Goal: Transaction & Acquisition: Book appointment/travel/reservation

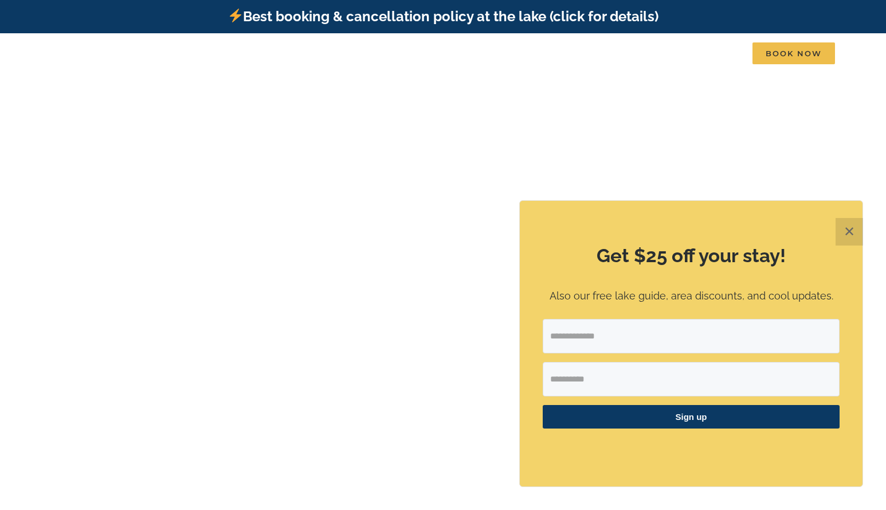
click at [845, 230] on button "✕" at bounding box center [850, 232] width 28 height 28
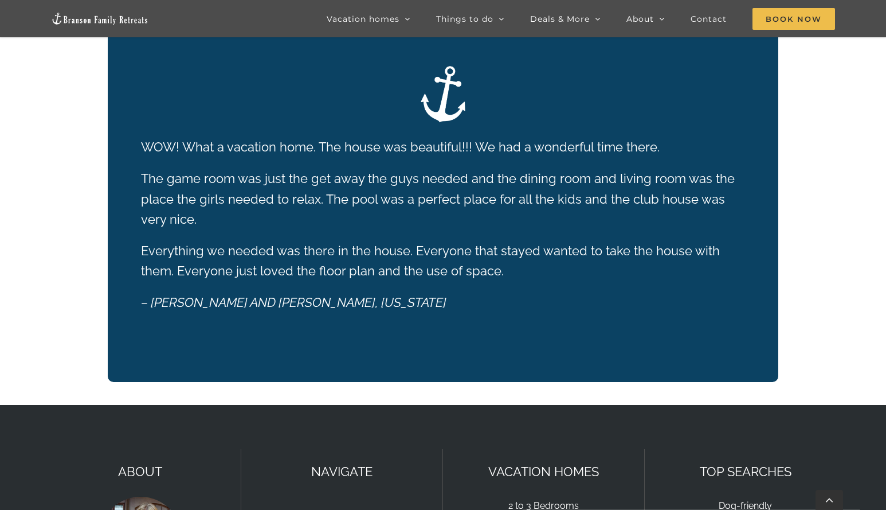
scroll to position [2229, 0]
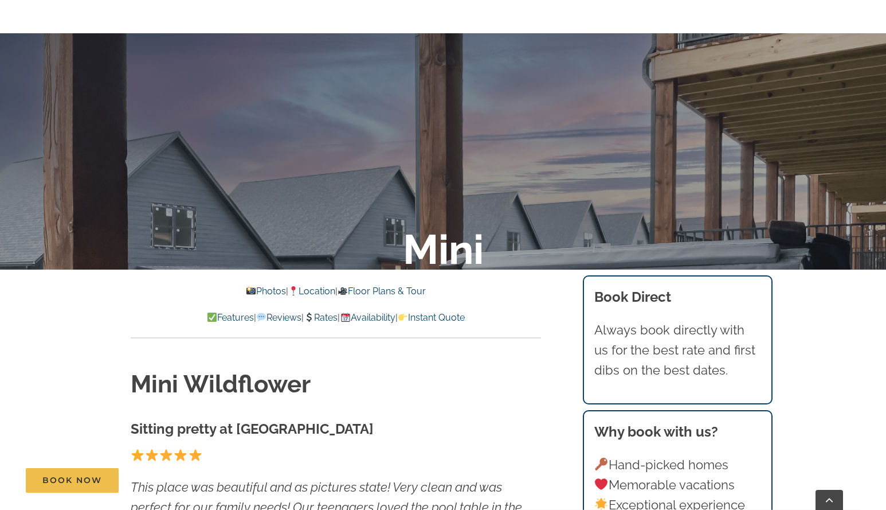
scroll to position [287, 0]
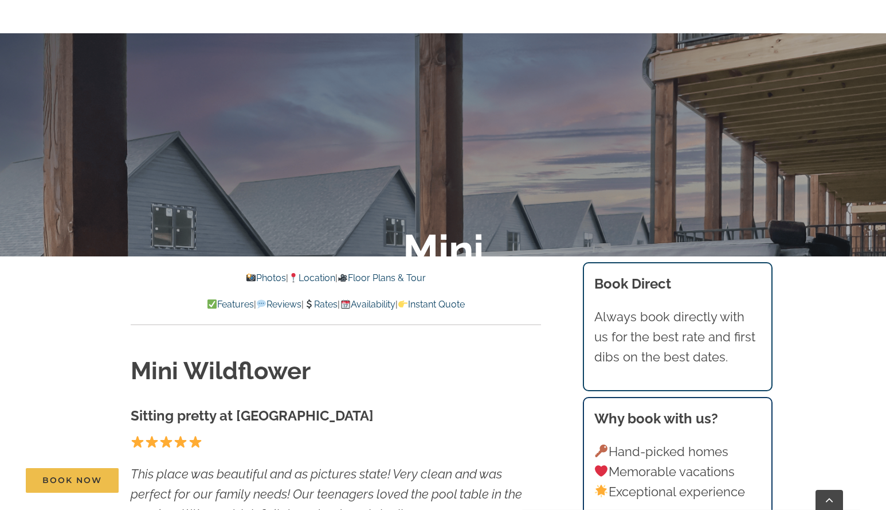
click at [258, 280] on link "Photos" at bounding box center [265, 277] width 40 height 11
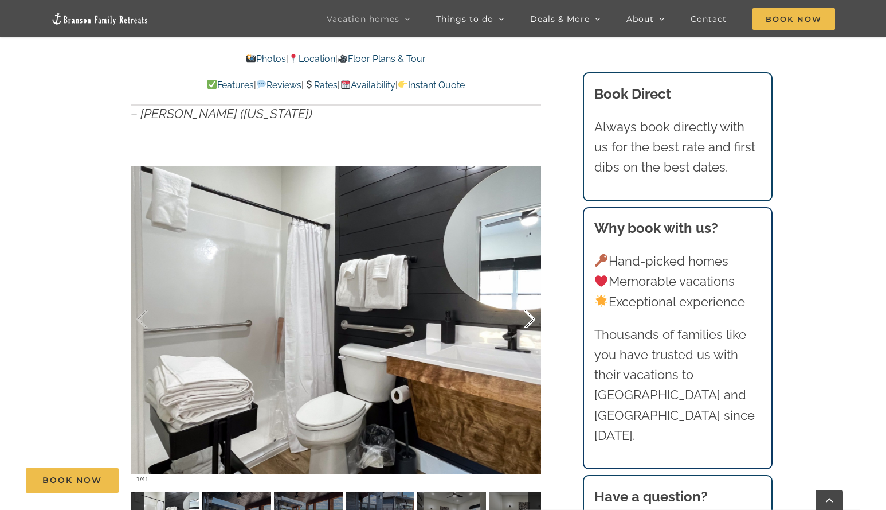
click at [528, 314] on div at bounding box center [518, 319] width 36 height 71
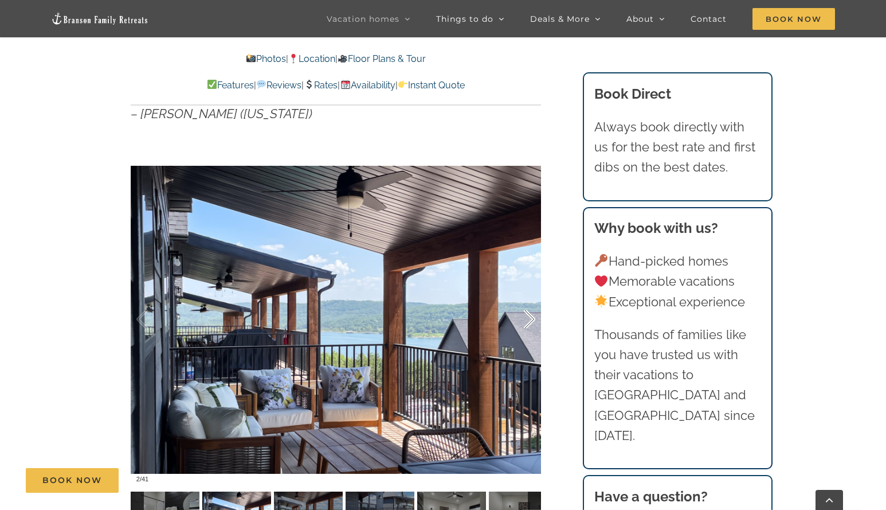
click at [528, 314] on div at bounding box center [518, 319] width 36 height 71
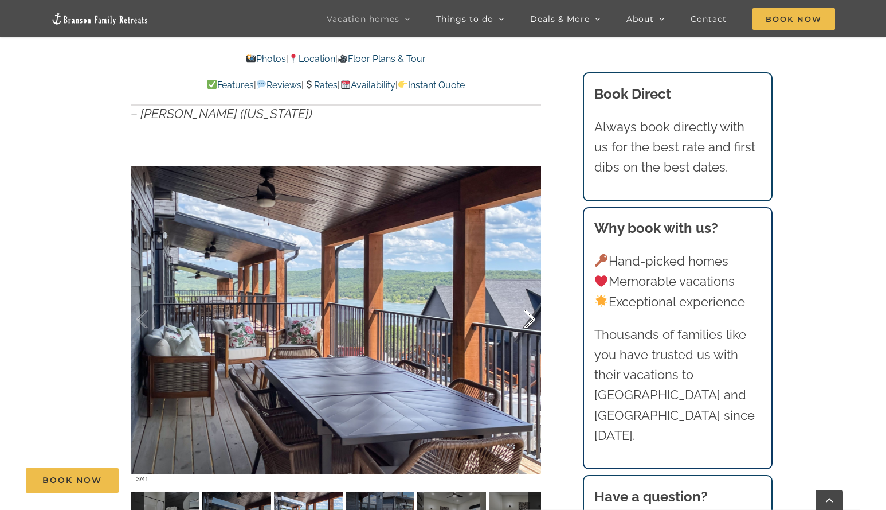
click at [528, 314] on div at bounding box center [518, 319] width 36 height 71
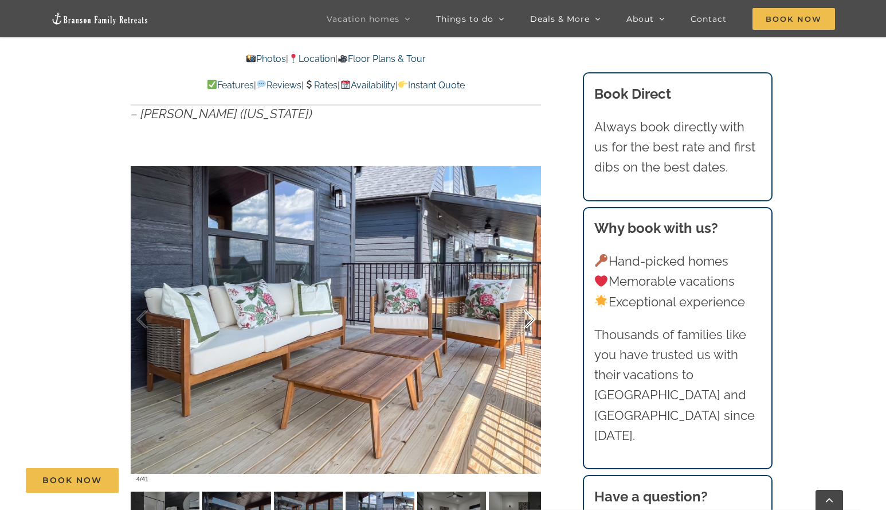
click at [528, 314] on div at bounding box center [518, 319] width 36 height 71
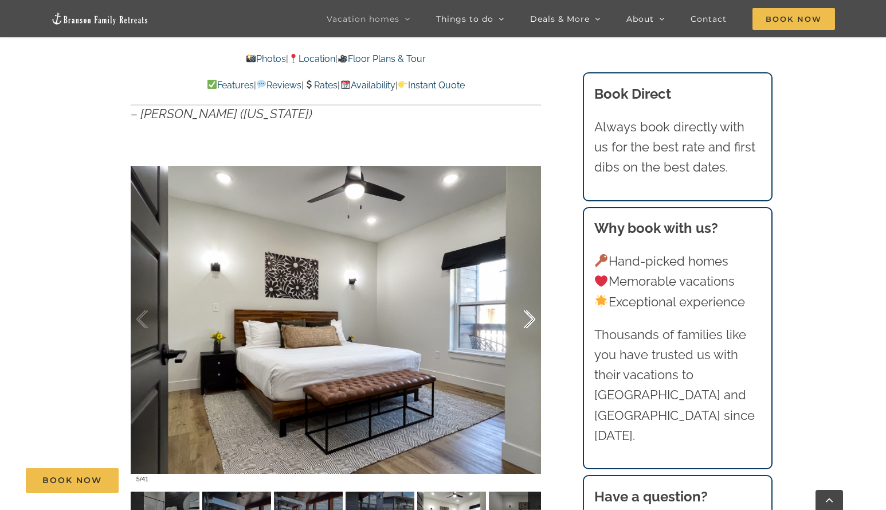
click at [528, 314] on div at bounding box center [518, 319] width 36 height 71
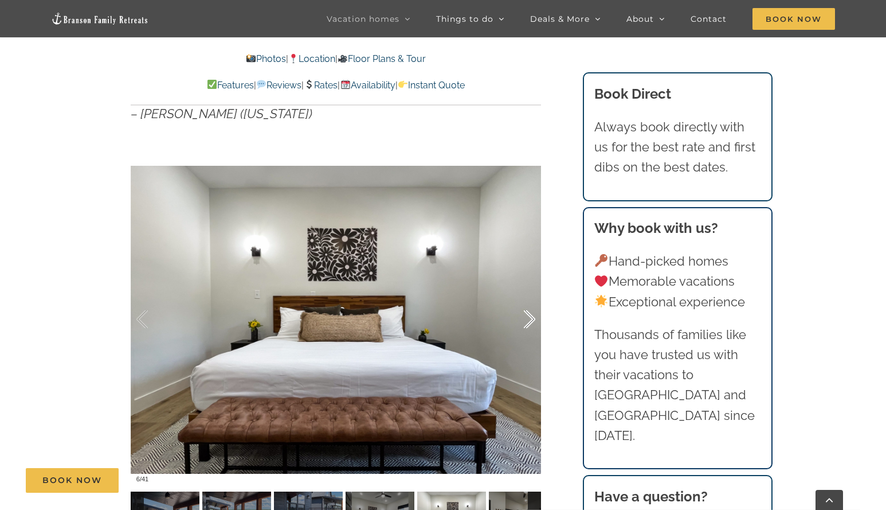
click at [528, 314] on div at bounding box center [518, 319] width 36 height 71
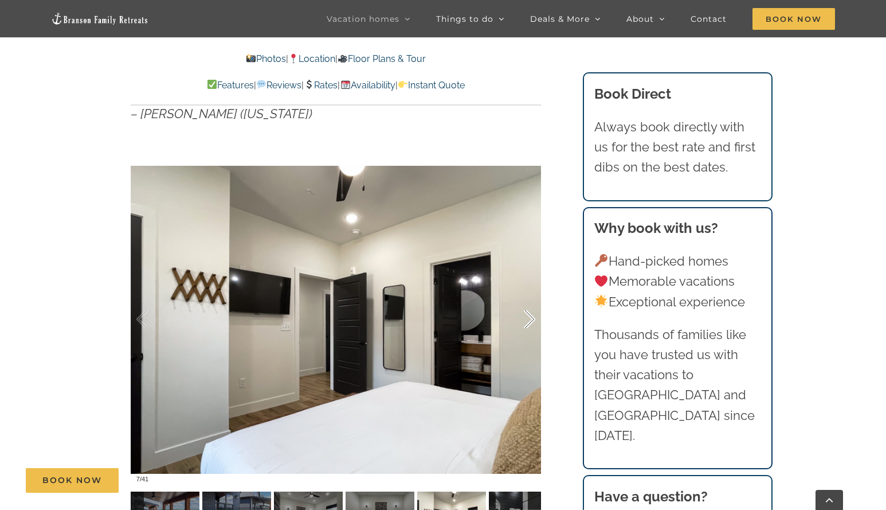
click at [528, 314] on div at bounding box center [518, 319] width 36 height 71
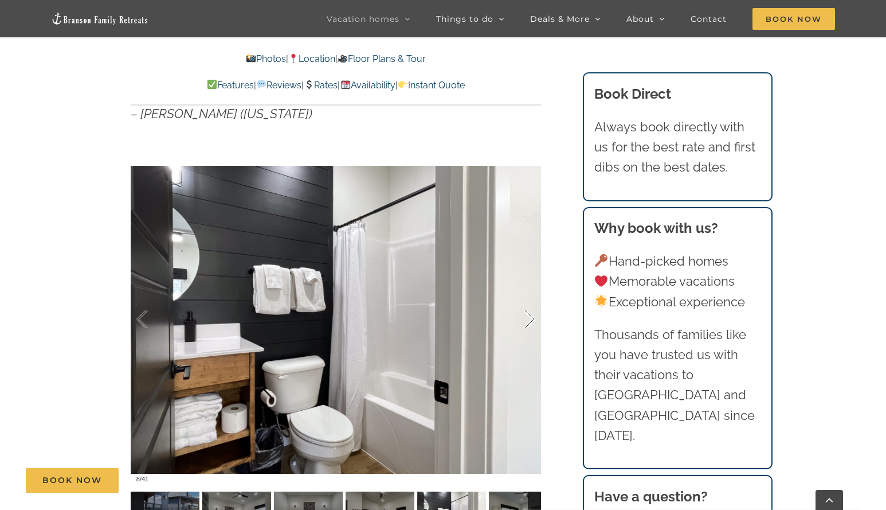
click at [528, 314] on div at bounding box center [518, 319] width 36 height 71
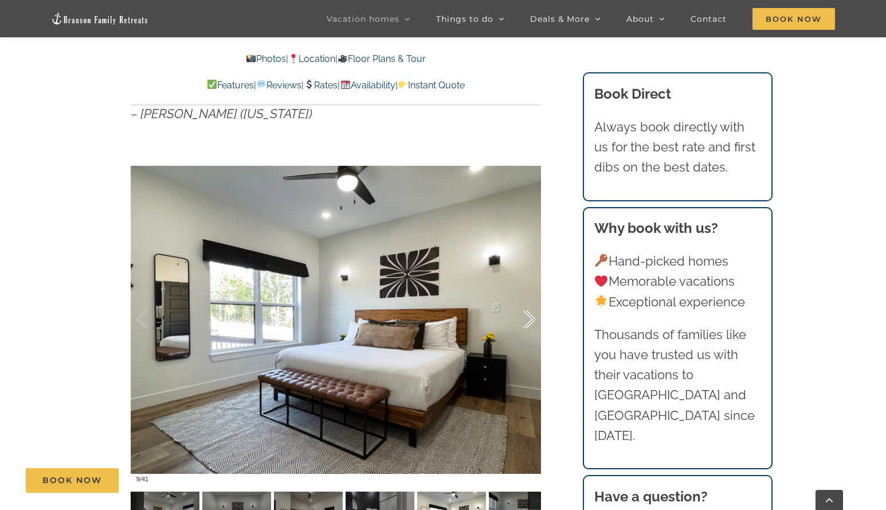
click at [528, 314] on div at bounding box center [518, 319] width 36 height 71
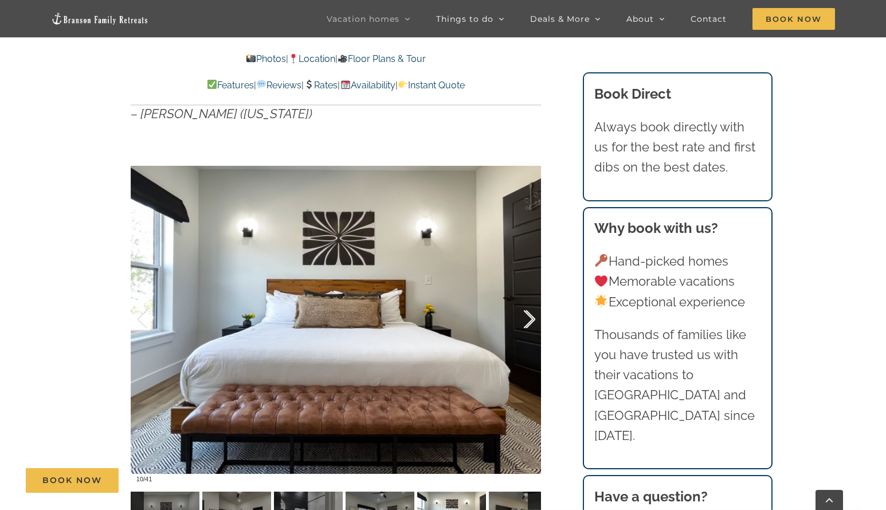
click at [528, 314] on div at bounding box center [518, 319] width 36 height 71
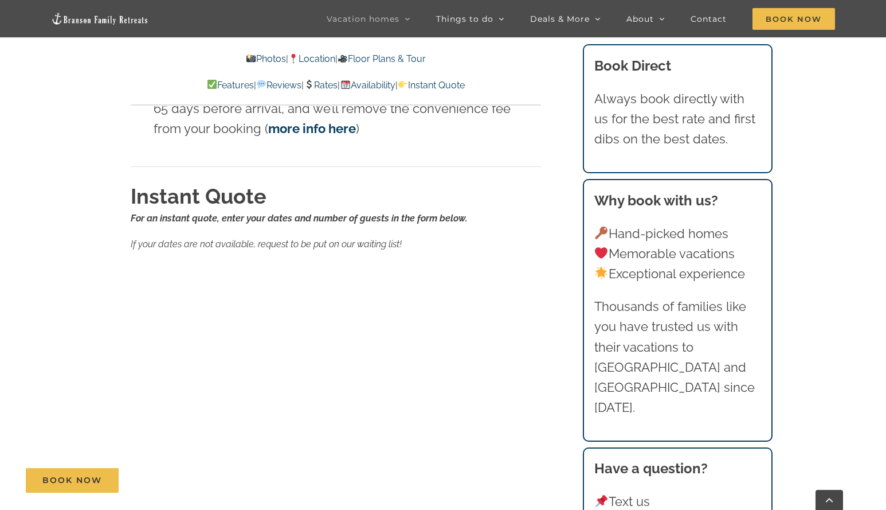
scroll to position [6794, 0]
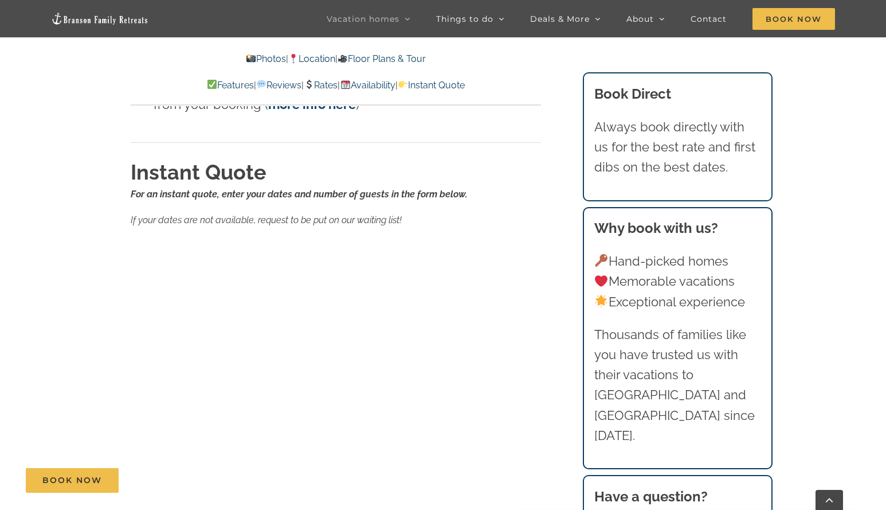
scroll to position [287, 0]
